Goal: Task Accomplishment & Management: Use online tool/utility

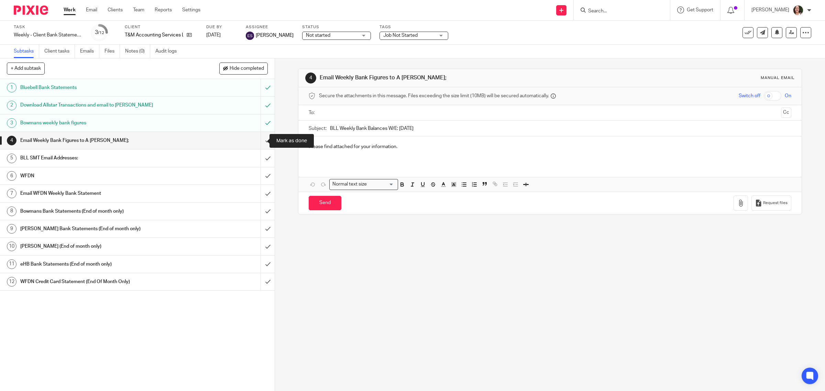
drag, startPoint x: 257, startPoint y: 141, endPoint x: 248, endPoint y: 143, distance: 9.0
click at [257, 141] on input "submit" at bounding box center [137, 140] width 275 height 17
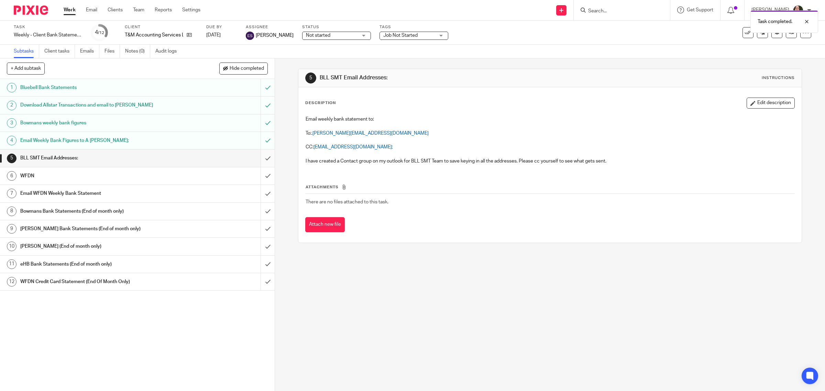
click at [258, 157] on input "submit" at bounding box center [137, 158] width 275 height 17
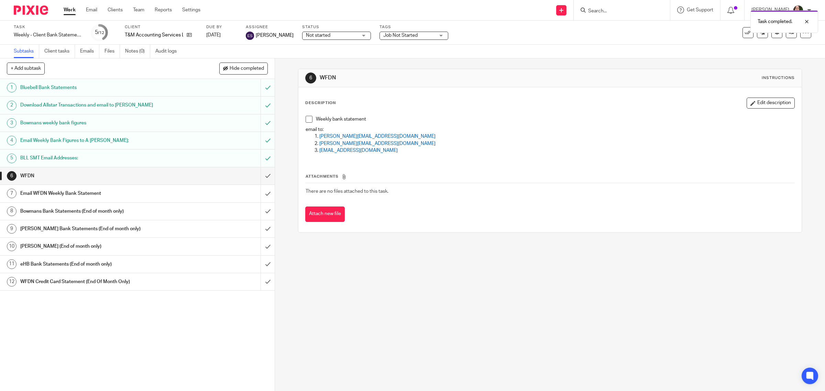
click at [130, 180] on h1 "WFDN" at bounding box center [98, 176] width 156 height 10
click at [256, 212] on input "submit" at bounding box center [137, 211] width 275 height 17
click at [257, 228] on input "submit" at bounding box center [137, 228] width 275 height 17
click at [256, 249] on input "submit" at bounding box center [137, 246] width 275 height 17
click at [258, 266] on input "submit" at bounding box center [137, 264] width 275 height 17
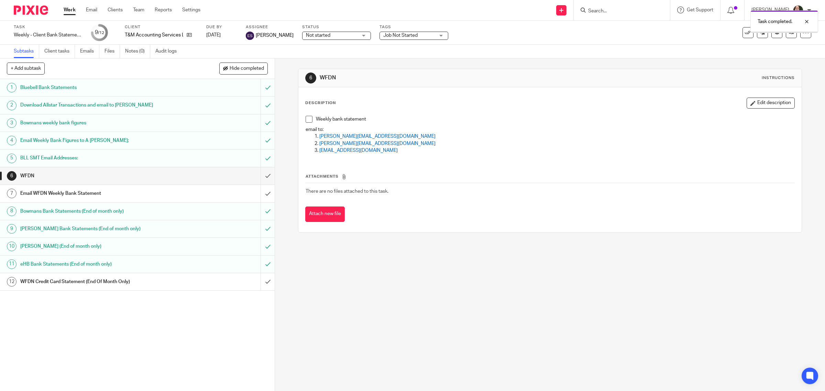
click at [257, 284] on input "submit" at bounding box center [137, 281] width 275 height 17
click at [306, 120] on span at bounding box center [309, 119] width 7 height 7
click at [260, 177] on input "submit" at bounding box center [137, 175] width 275 height 17
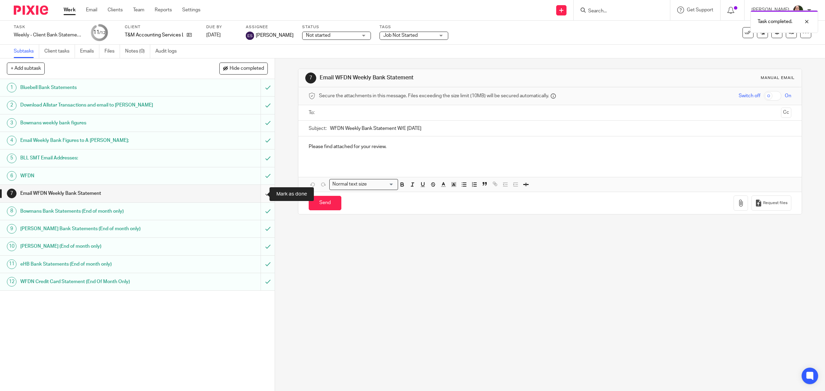
click at [258, 194] on input "submit" at bounding box center [137, 193] width 275 height 17
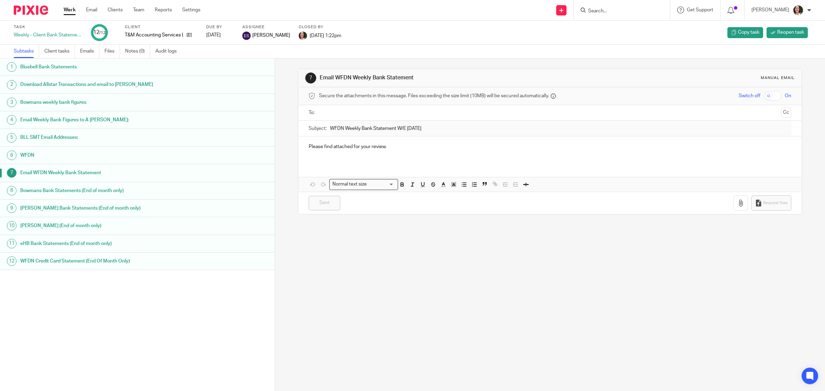
click at [73, 9] on link "Work" at bounding box center [70, 10] width 12 height 7
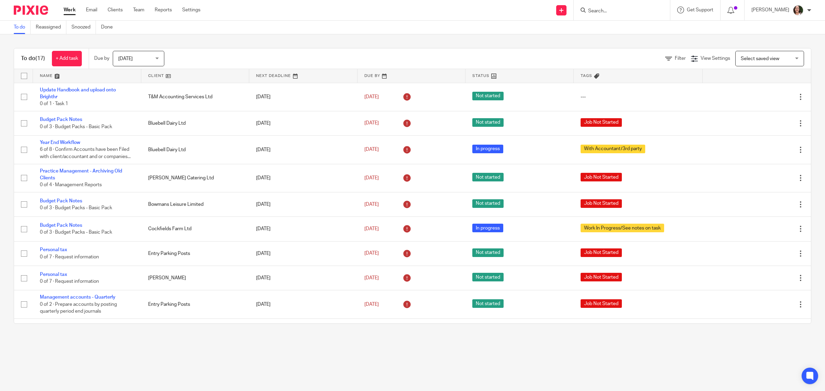
click at [155, 74] on link at bounding box center [195, 76] width 108 height 14
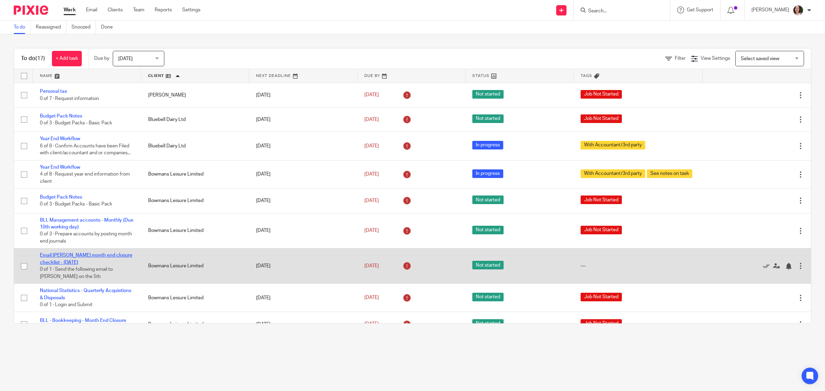
click at [97, 256] on link "Email [PERSON_NAME] month end closure checklist - [DATE]" at bounding box center [86, 259] width 92 height 12
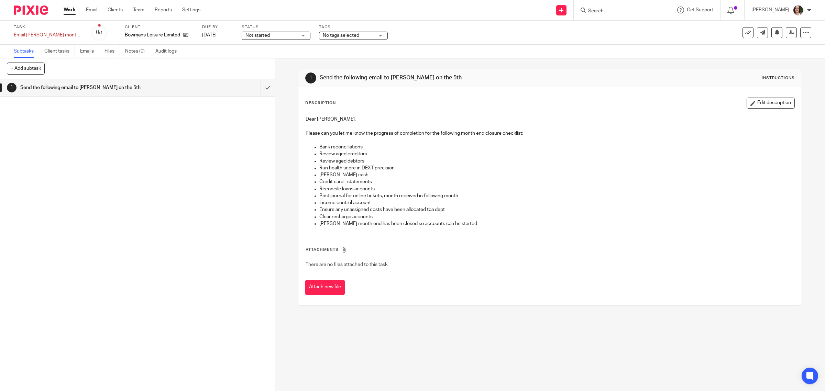
click at [83, 87] on h1 "Send the following email to [PERSON_NAME] on the 5th" at bounding box center [98, 88] width 156 height 10
click at [86, 52] on link "Emails" at bounding box center [89, 51] width 19 height 13
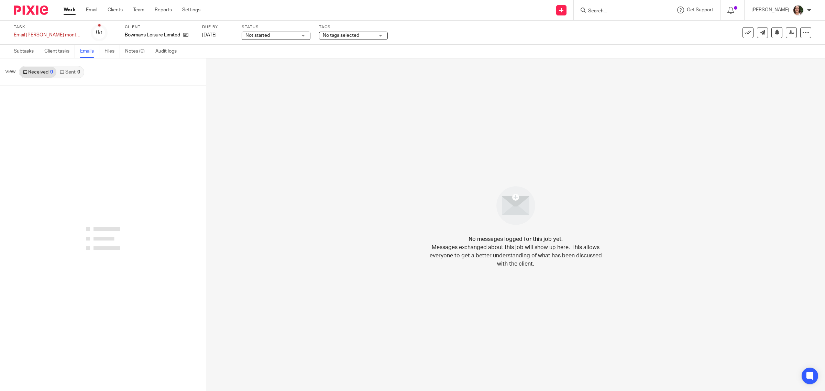
click at [73, 71] on link "Sent 0" at bounding box center [69, 72] width 27 height 11
click at [59, 36] on div "Email [PERSON_NAME] month end closure checklist - [DATE] Save Email [PERSON_NAM…" at bounding box center [48, 35] width 69 height 7
click at [126, 115] on div at bounding box center [103, 238] width 206 height 305
click at [47, 52] on link "Client tasks" at bounding box center [59, 51] width 31 height 13
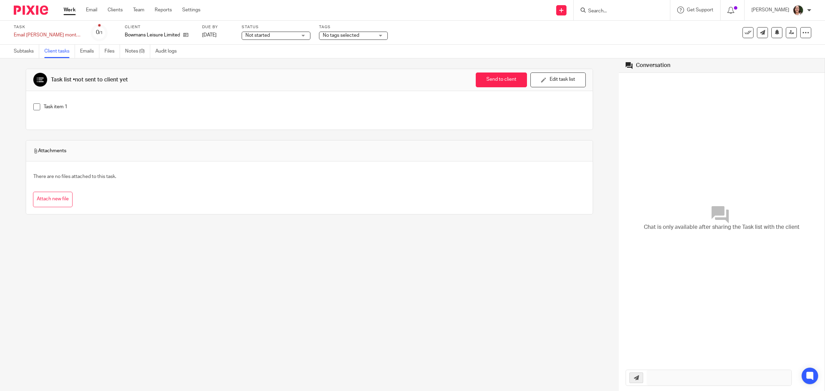
click at [69, 8] on link "Work" at bounding box center [70, 10] width 12 height 7
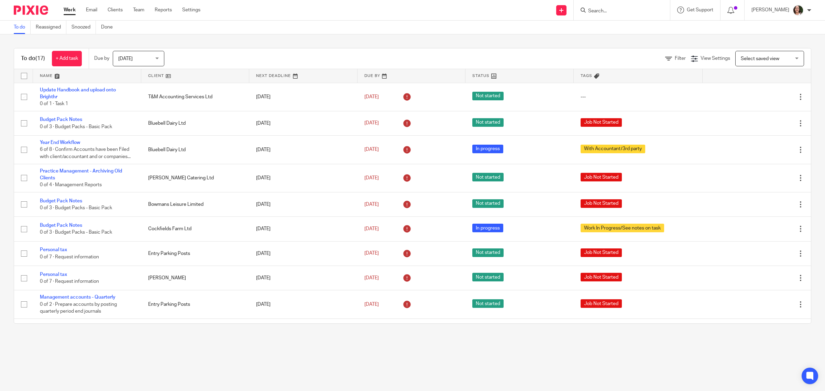
click at [155, 77] on link at bounding box center [195, 76] width 108 height 14
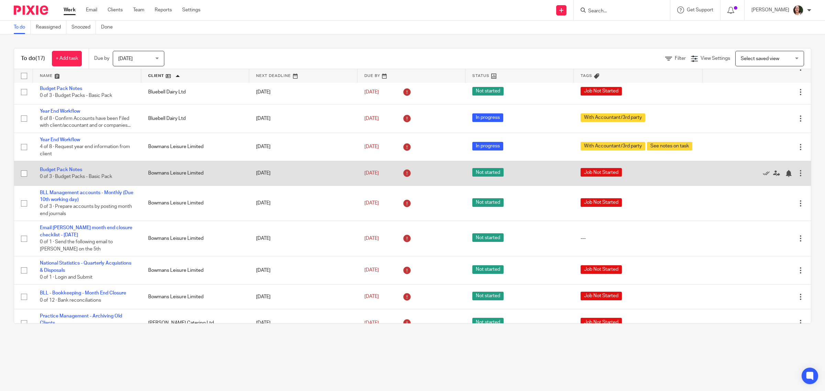
scroll to position [43, 0]
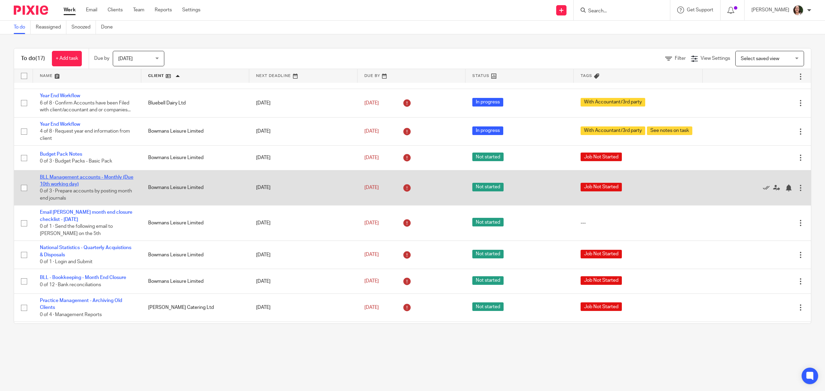
click at [102, 178] on link "BLL Management accounts - Monthly (Due 10th working day)" at bounding box center [87, 181] width 94 height 12
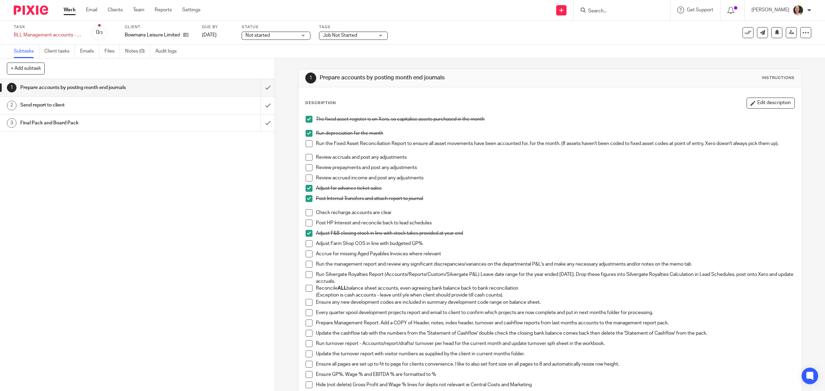
click at [71, 13] on link "Work" at bounding box center [70, 10] width 12 height 7
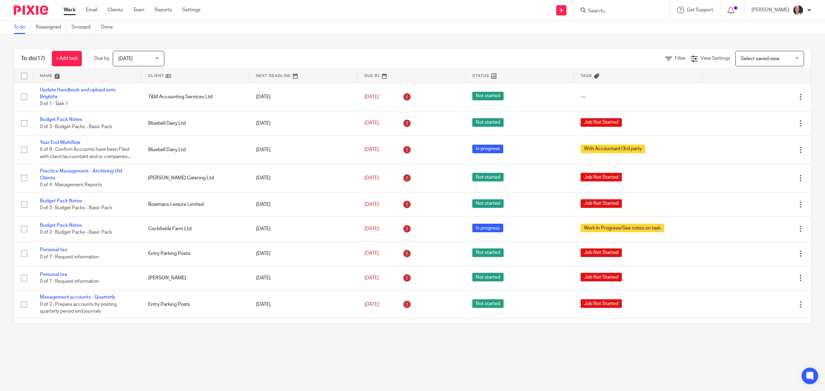
drag, startPoint x: 154, startPoint y: 75, endPoint x: 154, endPoint y: 80, distance: 5.2
click at [154, 75] on link at bounding box center [195, 76] width 108 height 14
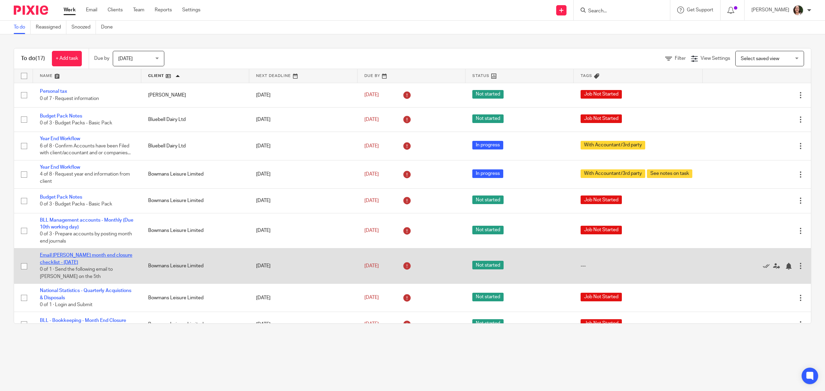
click at [111, 255] on link "Email [PERSON_NAME] month end closure checklist - [DATE]" at bounding box center [86, 259] width 92 height 12
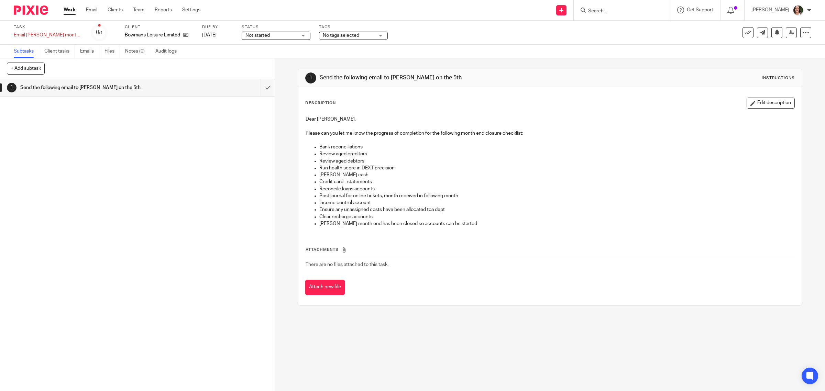
click at [85, 89] on h1 "Send the following email to [PERSON_NAME] on the 5th" at bounding box center [98, 88] width 156 height 10
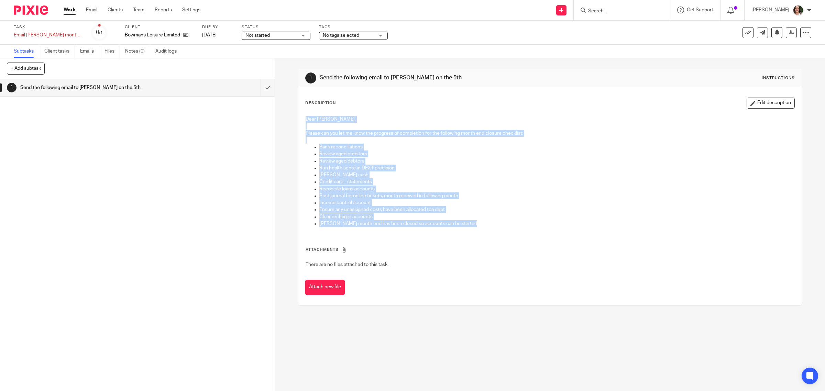
drag, startPoint x: 304, startPoint y: 119, endPoint x: 477, endPoint y: 233, distance: 207.3
click at [477, 233] on div "Description Edit description Dear [PERSON_NAME], Please can you let me know the…" at bounding box center [550, 197] width 490 height 198
copy div "Dear [PERSON_NAME], Please can you let me know the progress of completion for t…"
